Goal: Understand process/instructions: Learn about a topic

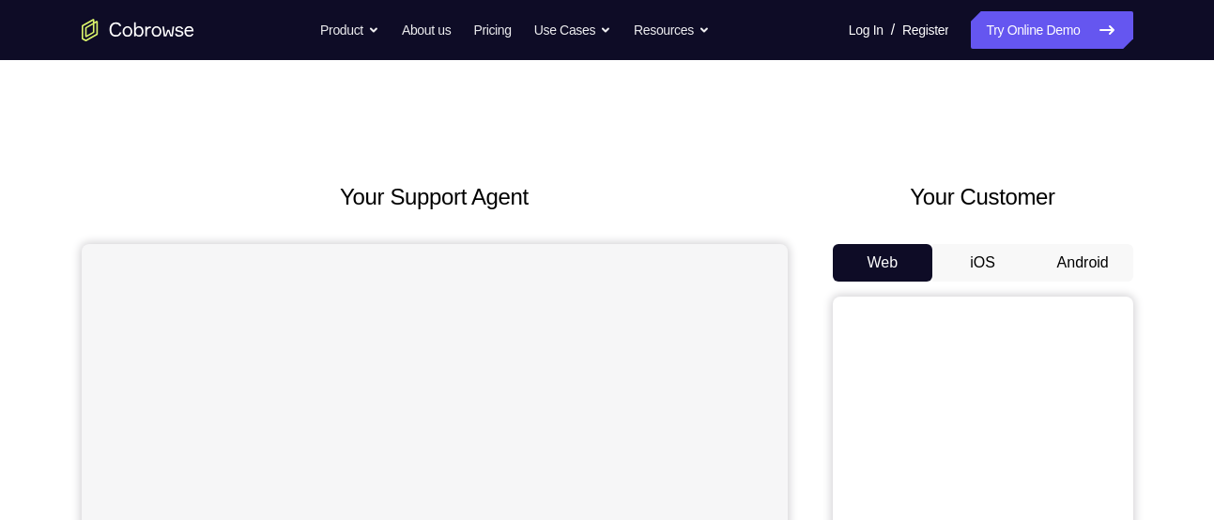
click at [1090, 254] on button "Android" at bounding box center [1083, 263] width 100 height 38
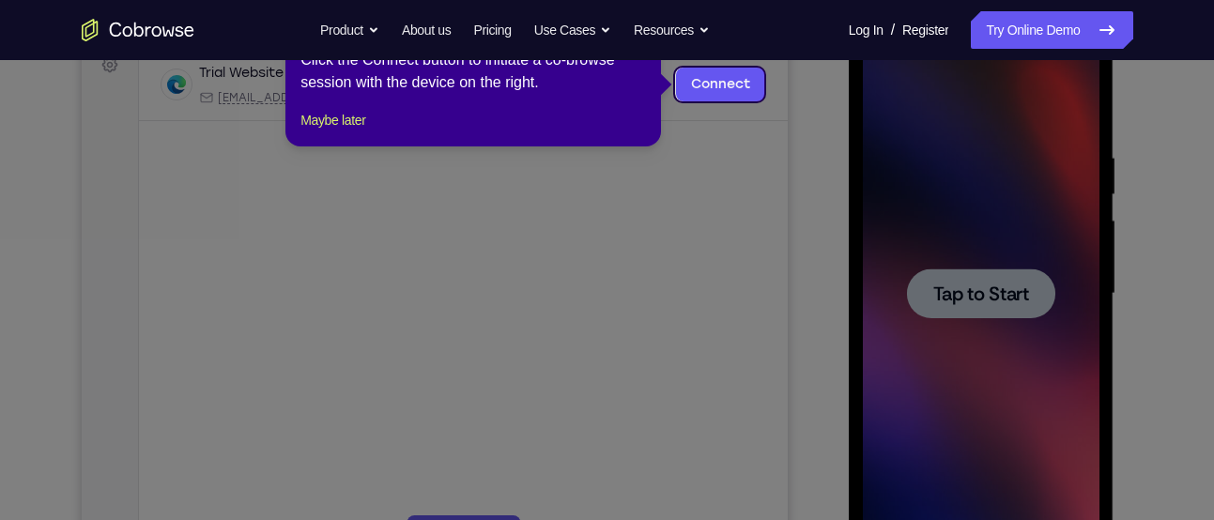
click at [806, 163] on icon at bounding box center [614, 260] width 1228 height 520
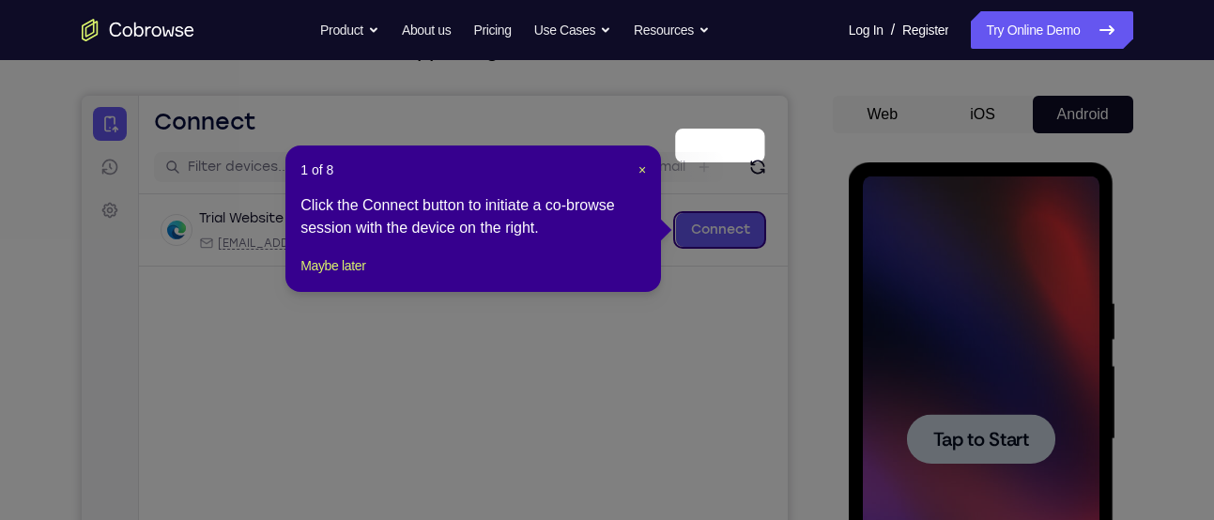
scroll to position [146, 0]
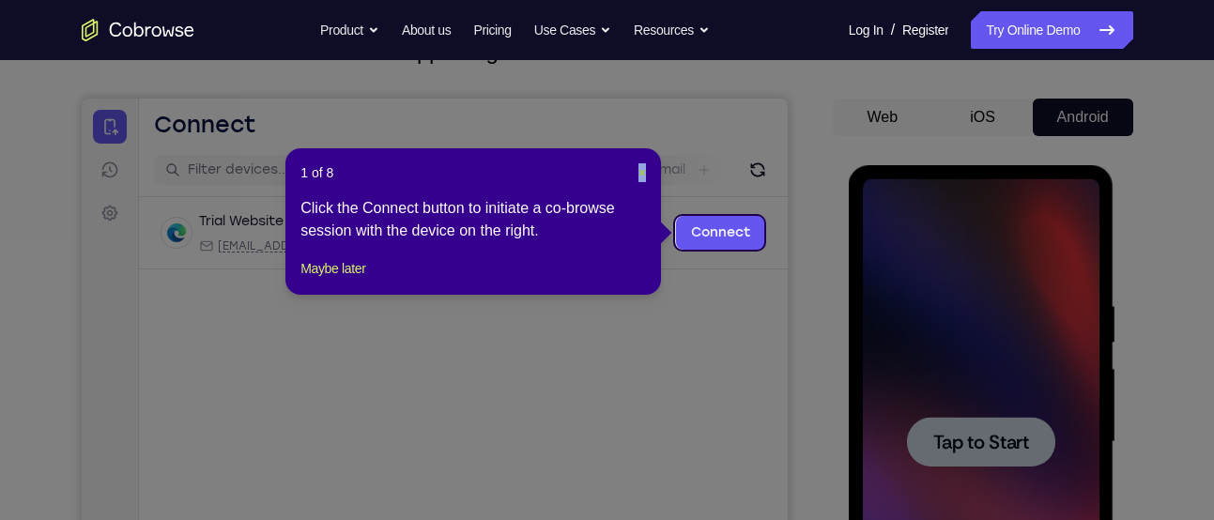
drag, startPoint x: 634, startPoint y: 172, endPoint x: 646, endPoint y: 162, distance: 15.4
click at [646, 163] on header "1 of 8 ×" at bounding box center [473, 172] width 346 height 19
click at [646, 163] on button "×" at bounding box center [642, 172] width 8 height 19
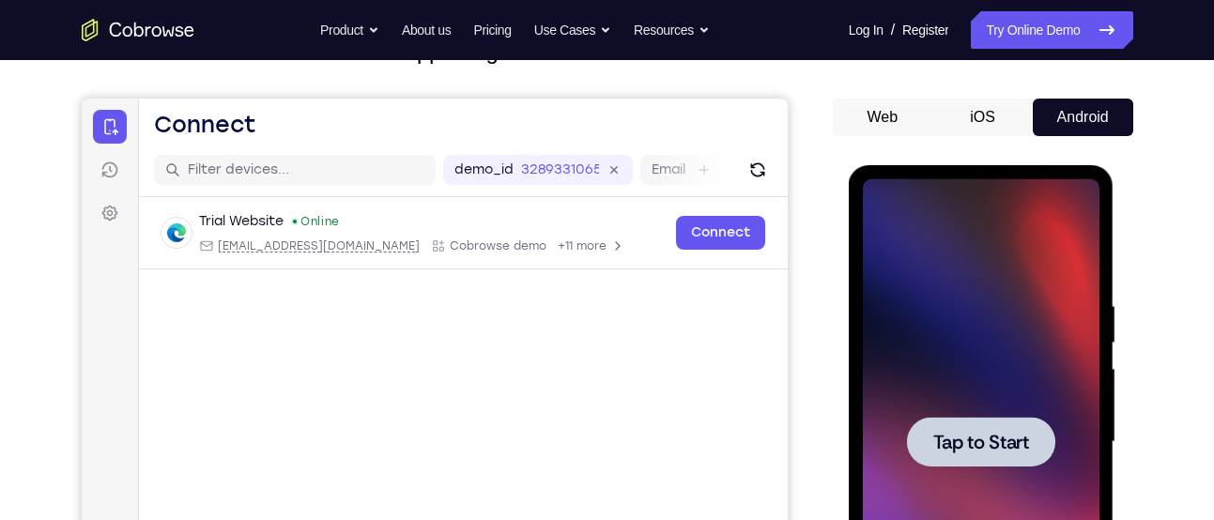
click at [1037, 449] on div at bounding box center [981, 442] width 148 height 50
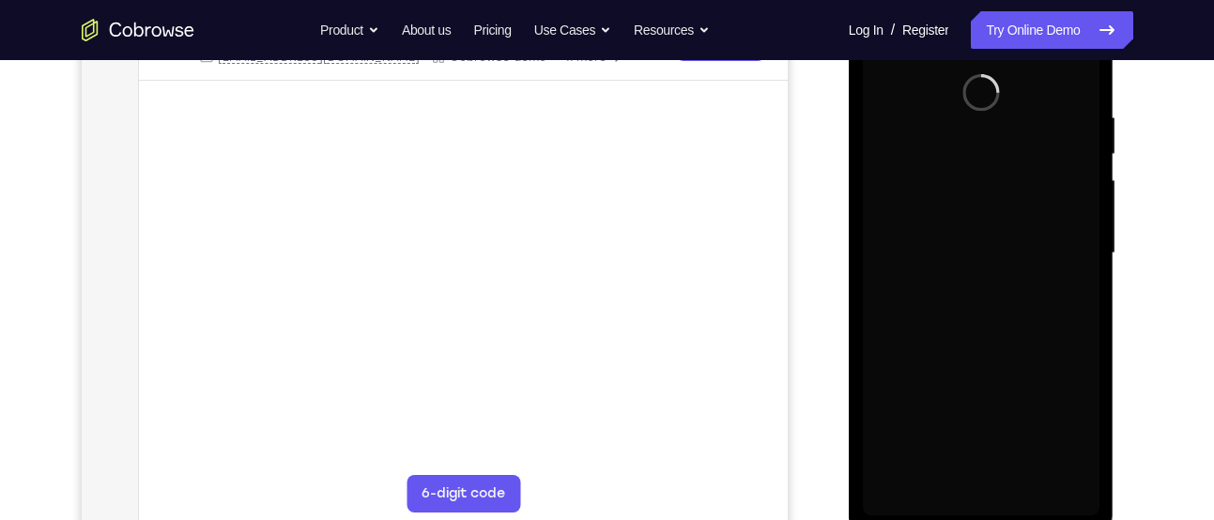
scroll to position [335, 0]
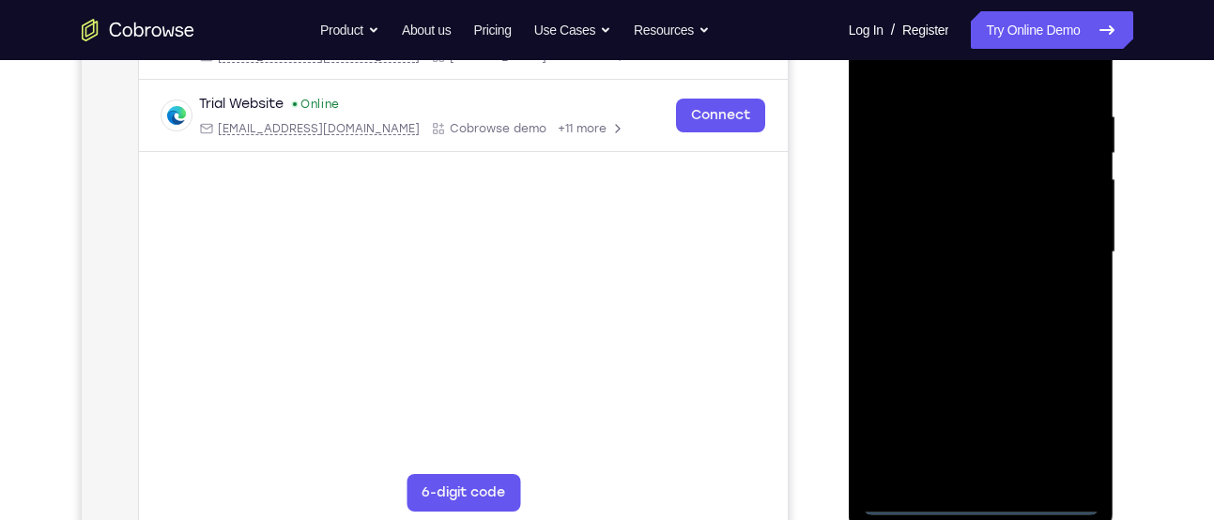
click at [976, 493] on div at bounding box center [981, 253] width 237 height 526
click at [976, 500] on div at bounding box center [981, 253] width 237 height 526
click at [1062, 421] on div at bounding box center [981, 253] width 237 height 526
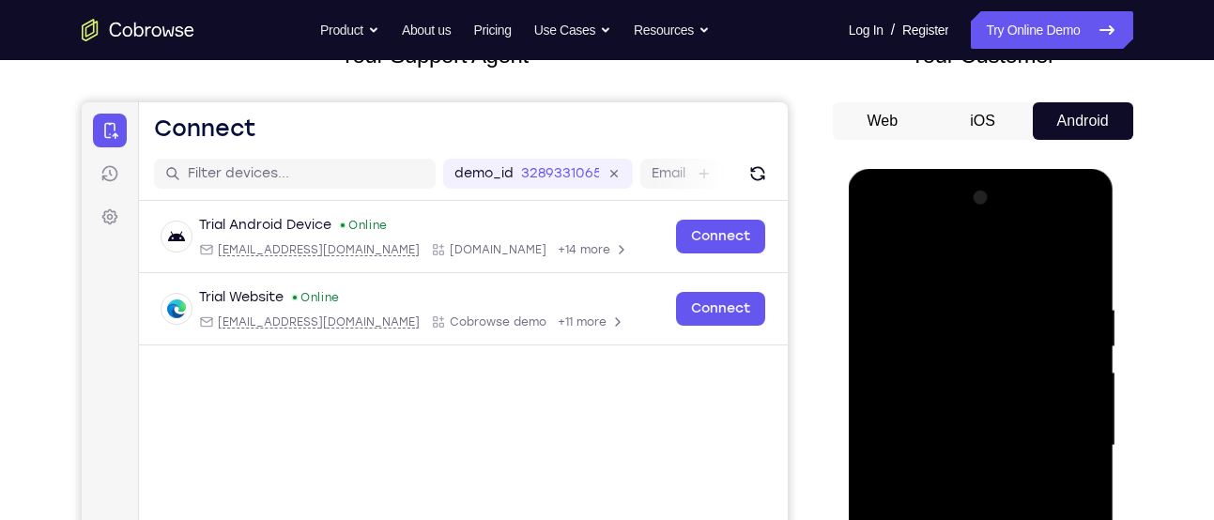
scroll to position [138, 0]
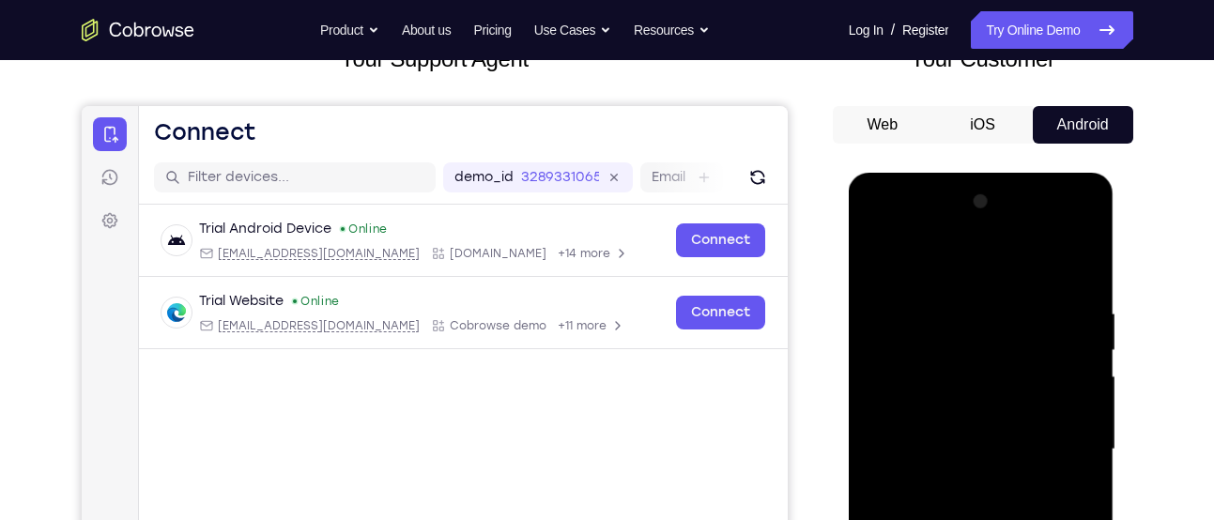
click at [988, 264] on div at bounding box center [981, 450] width 237 height 526
click at [1064, 443] on div at bounding box center [981, 450] width 237 height 526
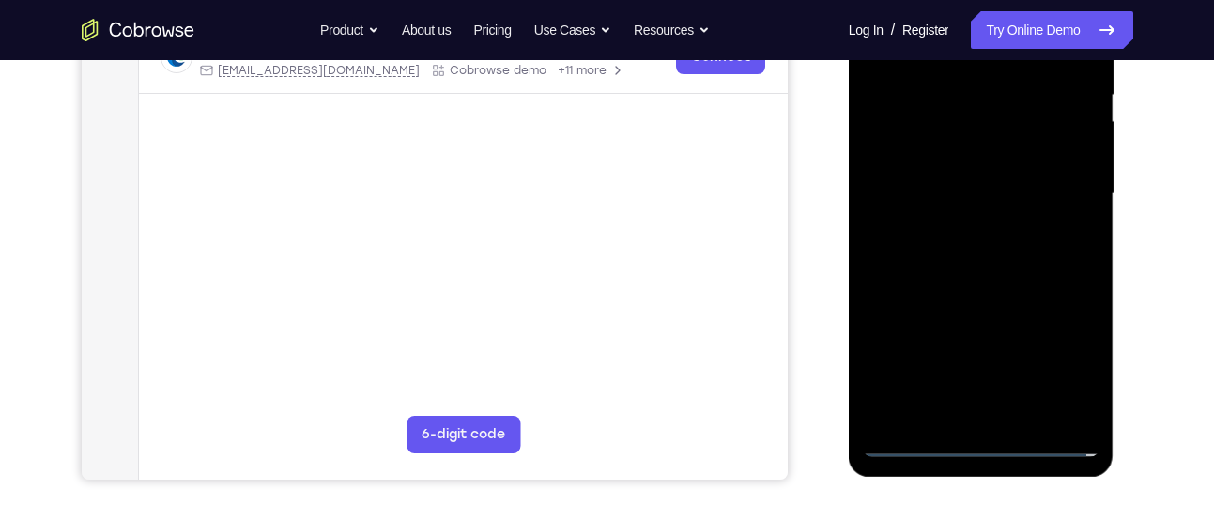
scroll to position [394, 0]
click at [1002, 412] on div at bounding box center [981, 194] width 237 height 526
click at [959, 171] on div at bounding box center [981, 194] width 237 height 526
click at [953, 108] on div at bounding box center [981, 194] width 237 height 526
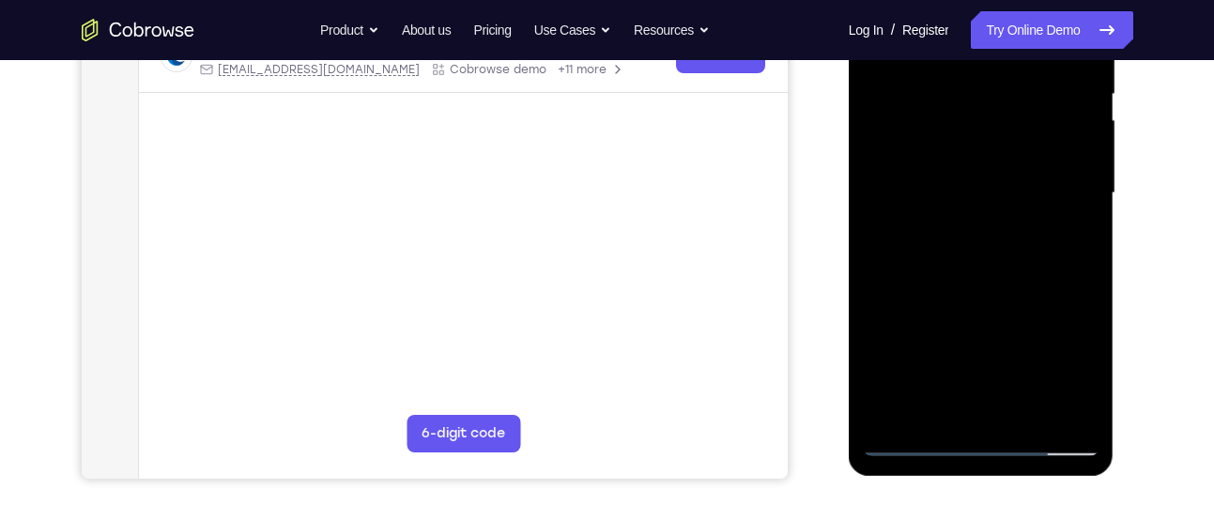
click at [944, 192] on div at bounding box center [981, 194] width 237 height 526
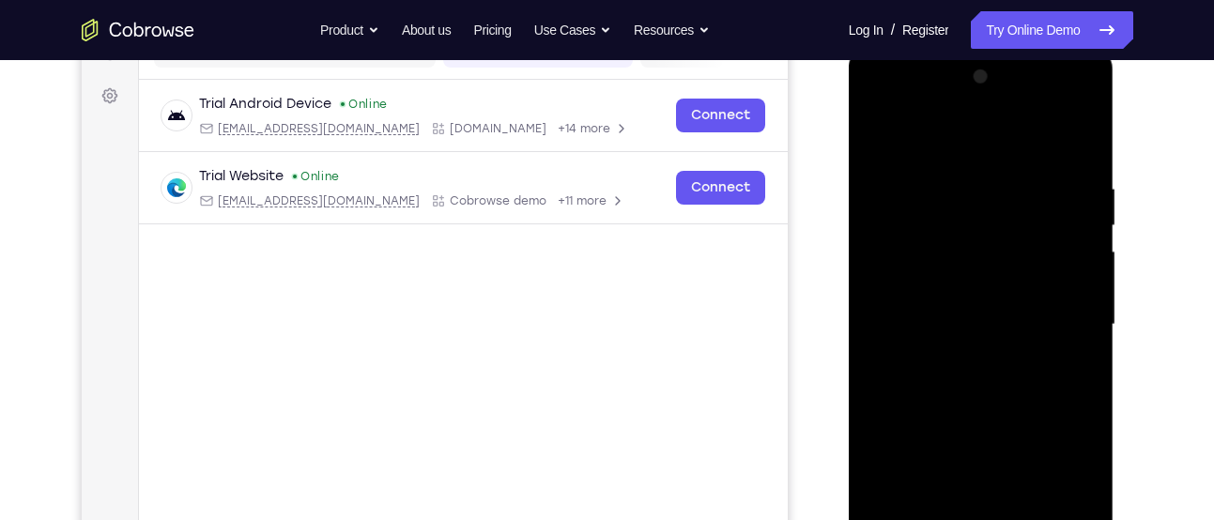
scroll to position [262, 0]
click at [959, 386] on div at bounding box center [981, 326] width 237 height 526
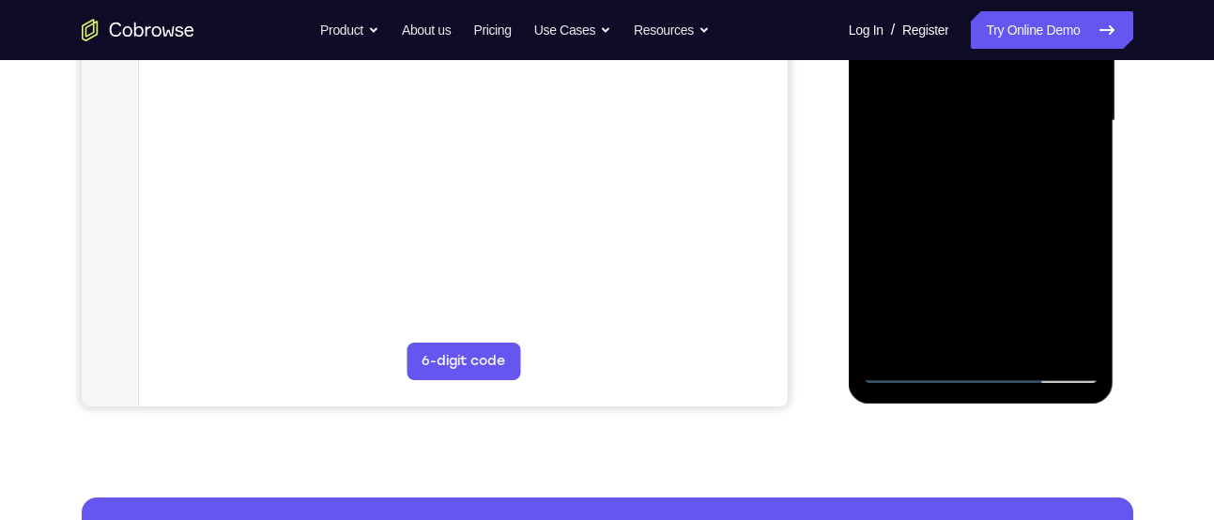
scroll to position [482, 0]
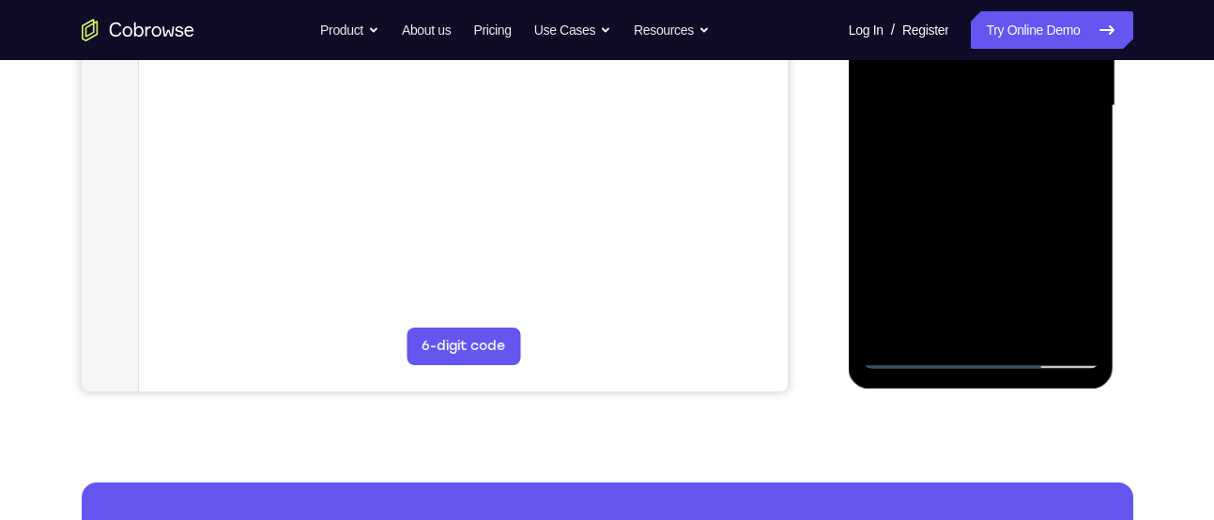
click at [966, 169] on div at bounding box center [981, 106] width 237 height 526
click at [1065, 126] on div at bounding box center [981, 106] width 237 height 526
click at [1069, 127] on div at bounding box center [981, 106] width 237 height 526
click at [978, 102] on div at bounding box center [981, 106] width 237 height 526
click at [976, 165] on div at bounding box center [981, 106] width 237 height 526
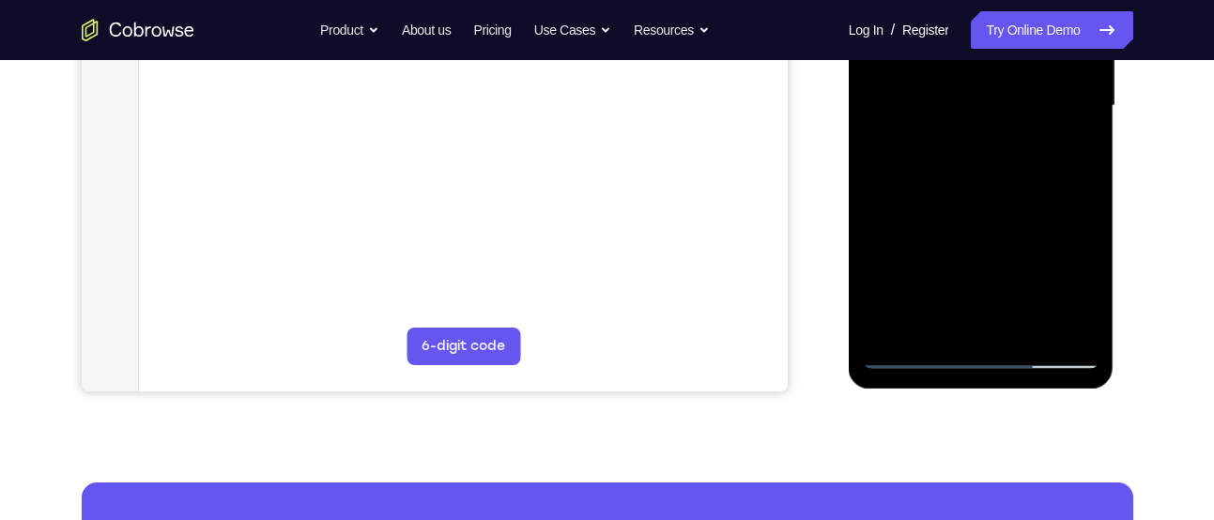
click at [976, 165] on div at bounding box center [981, 106] width 237 height 526
click at [942, 176] on div at bounding box center [981, 106] width 237 height 526
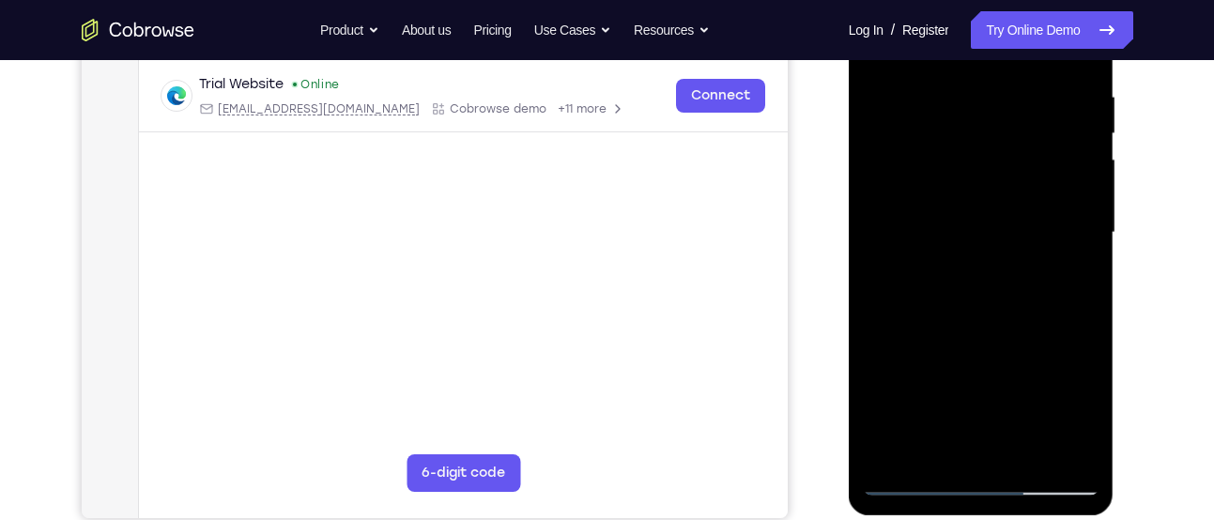
scroll to position [343, 0]
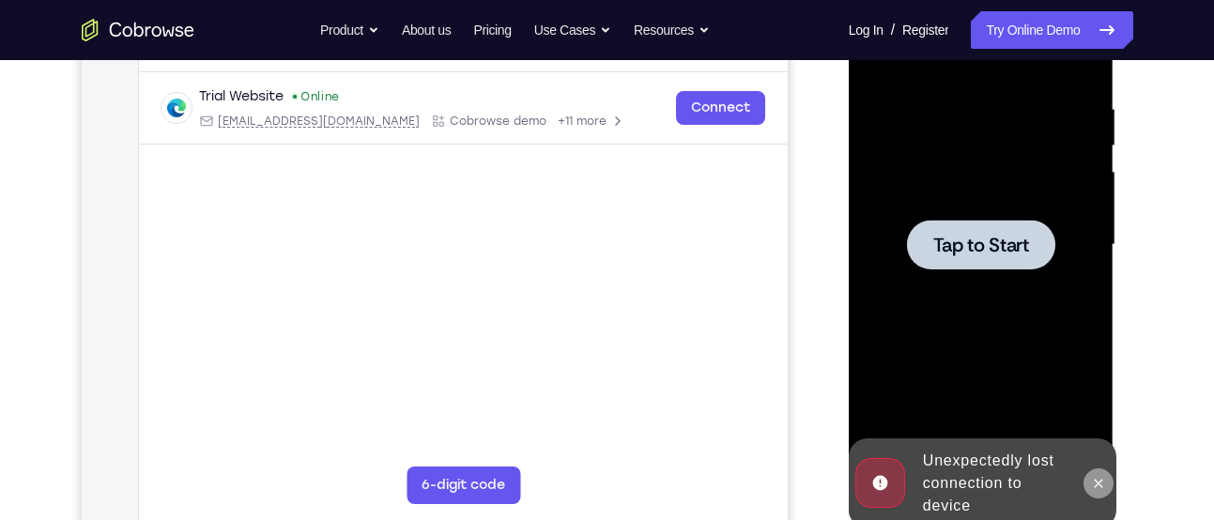
click at [1091, 477] on icon at bounding box center [1098, 483] width 15 height 15
